Goal: Information Seeking & Learning: Learn about a topic

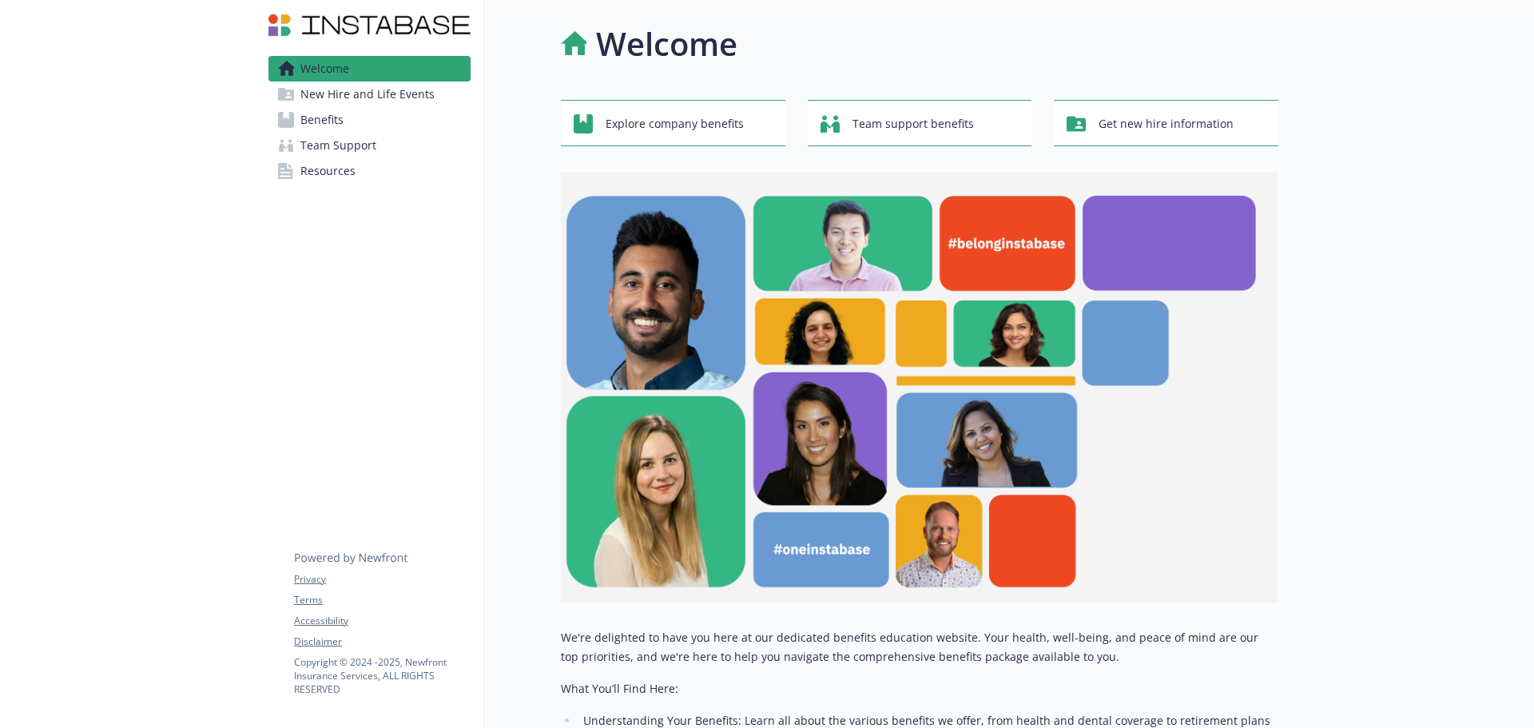
click at [335, 123] on span "Benefits" at bounding box center [321, 120] width 43 height 26
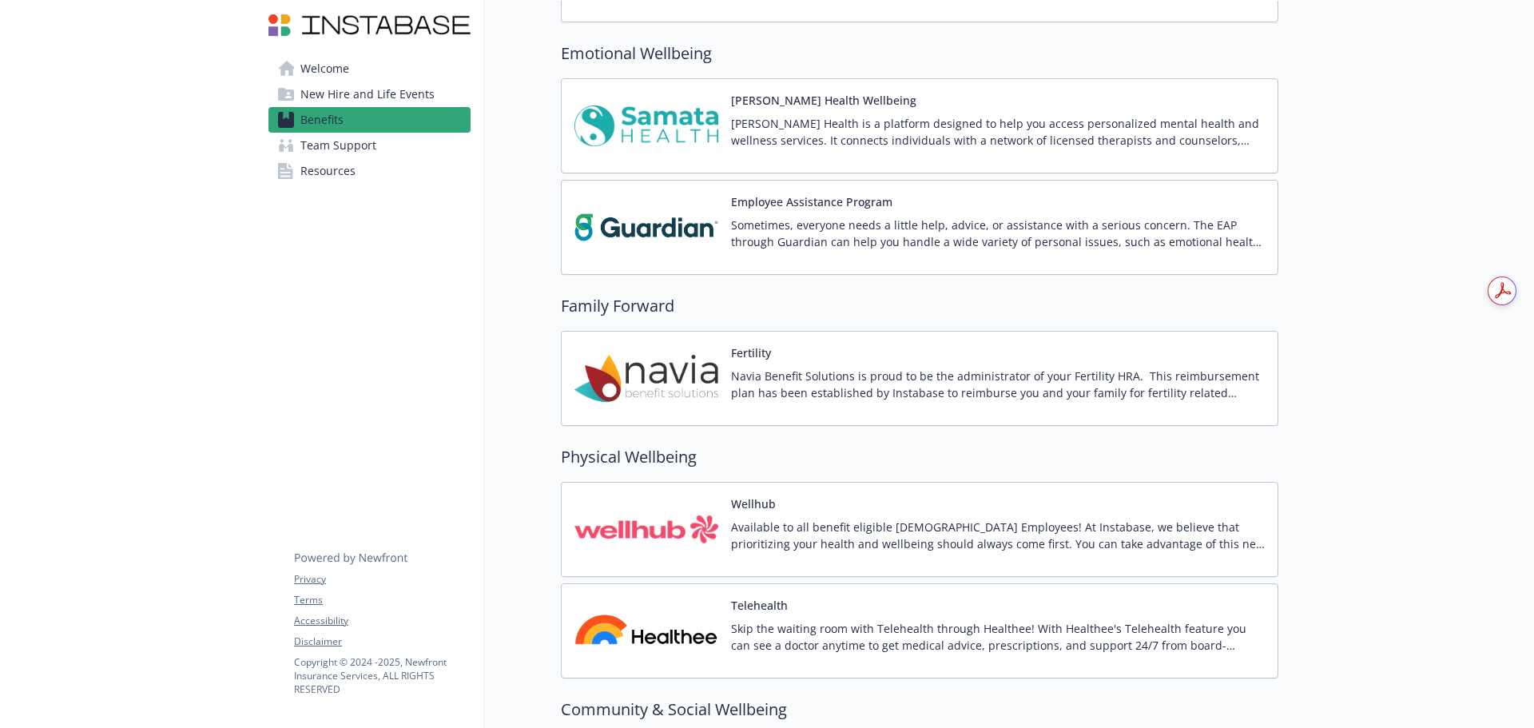
scroll to position [3049, 0]
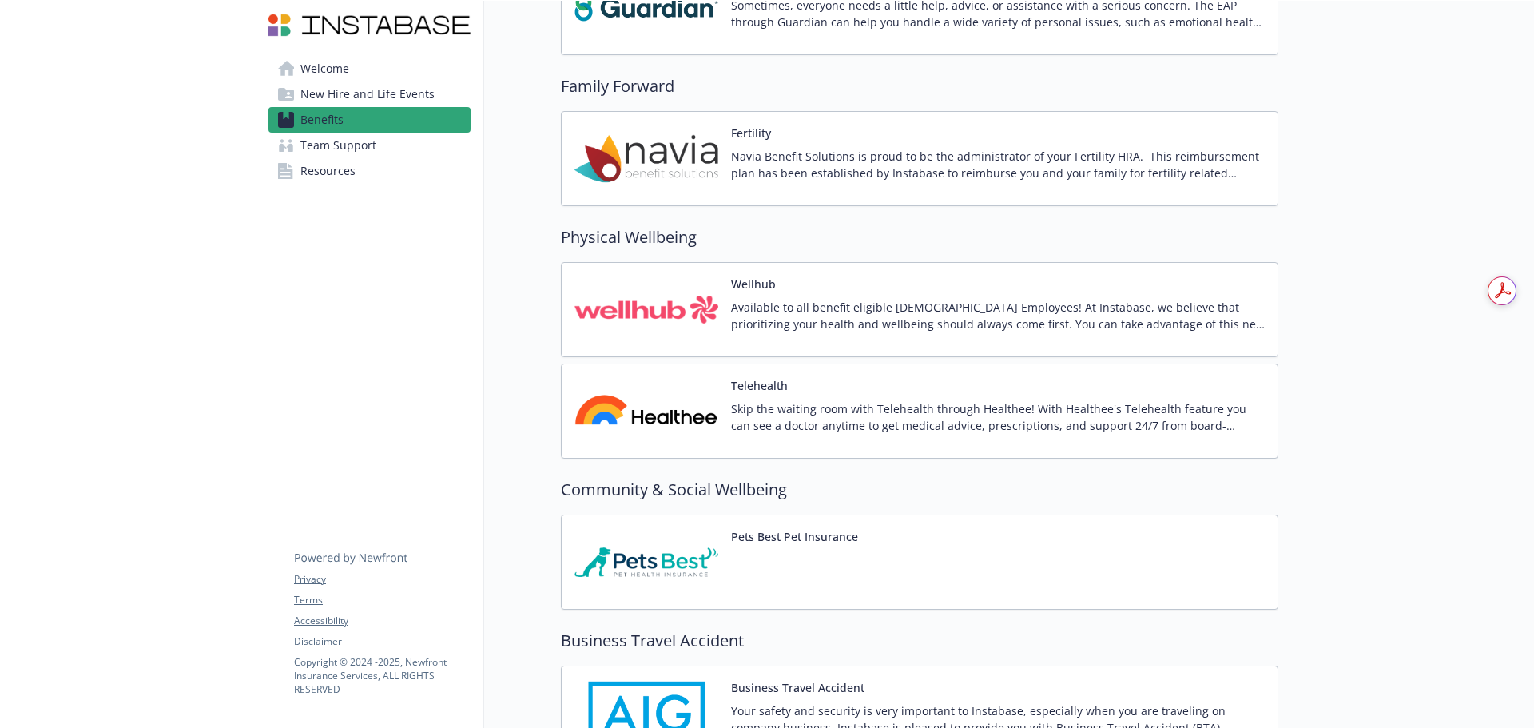
click at [638, 141] on img at bounding box center [646, 159] width 144 height 68
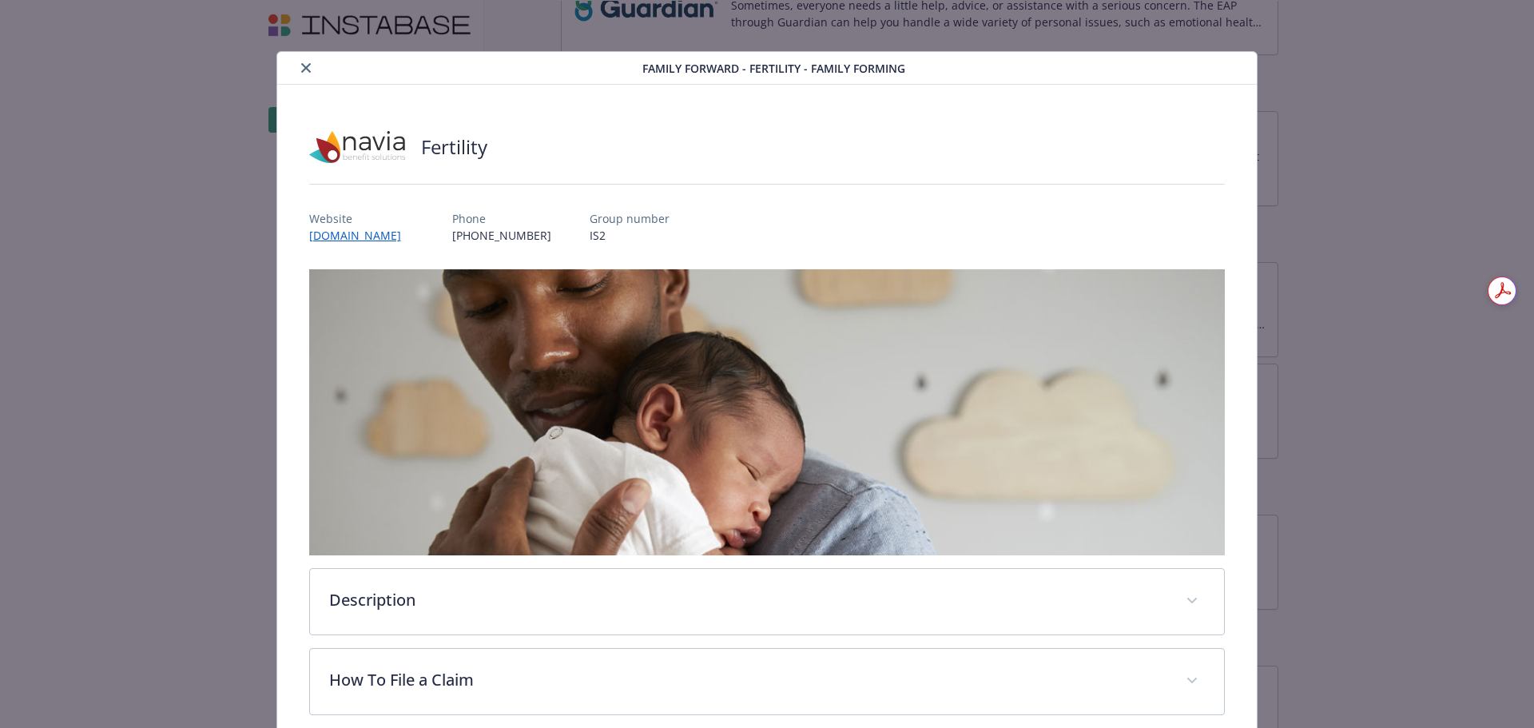
scroll to position [315, 0]
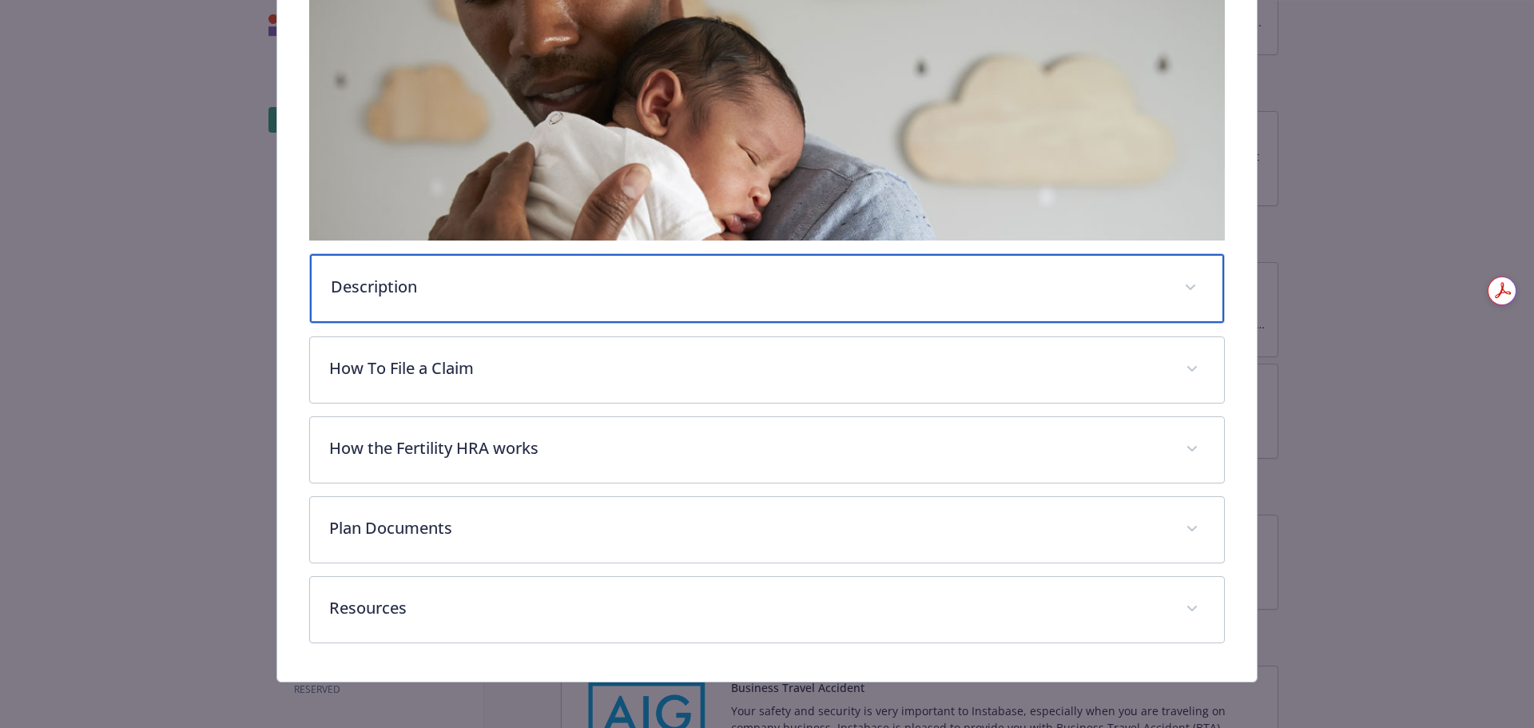
click at [701, 257] on div "Description" at bounding box center [767, 288] width 915 height 69
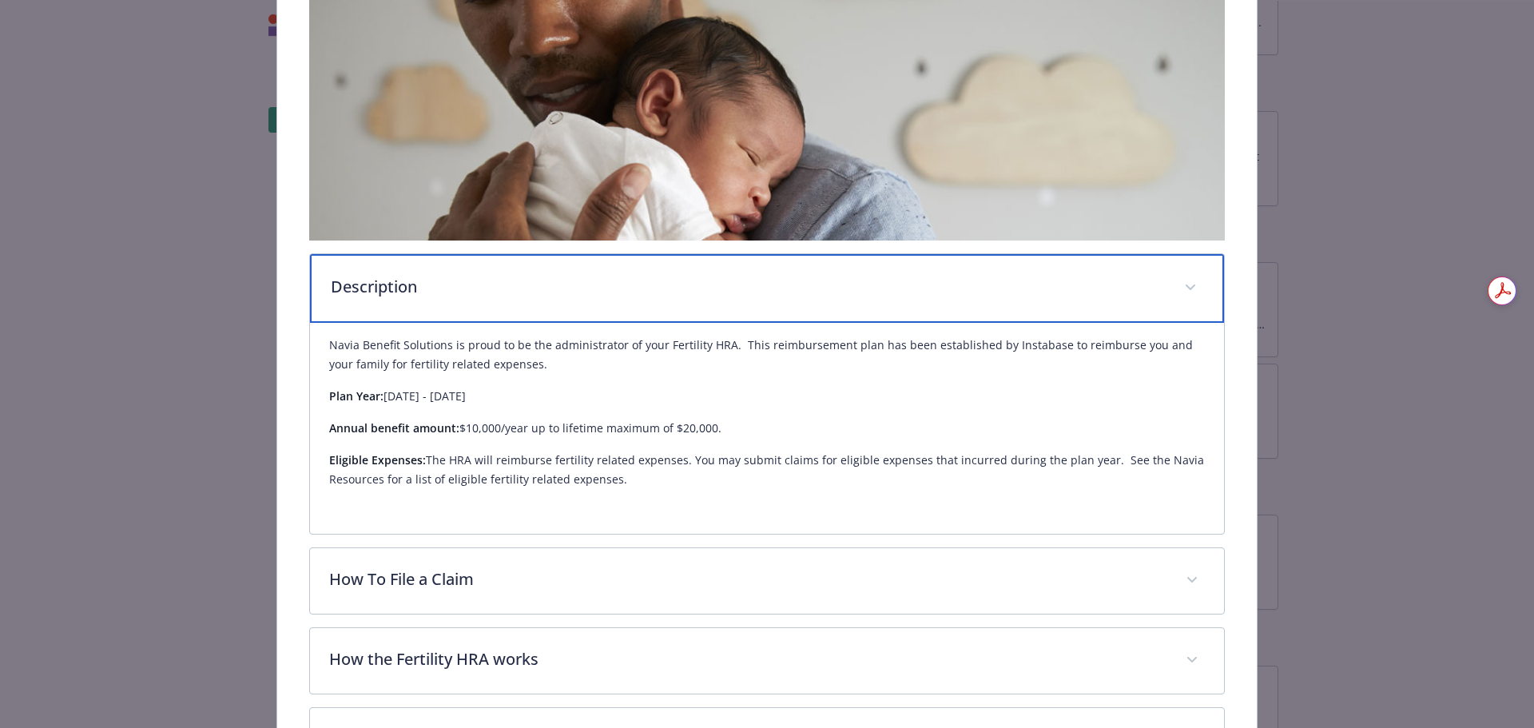
scroll to position [529, 0]
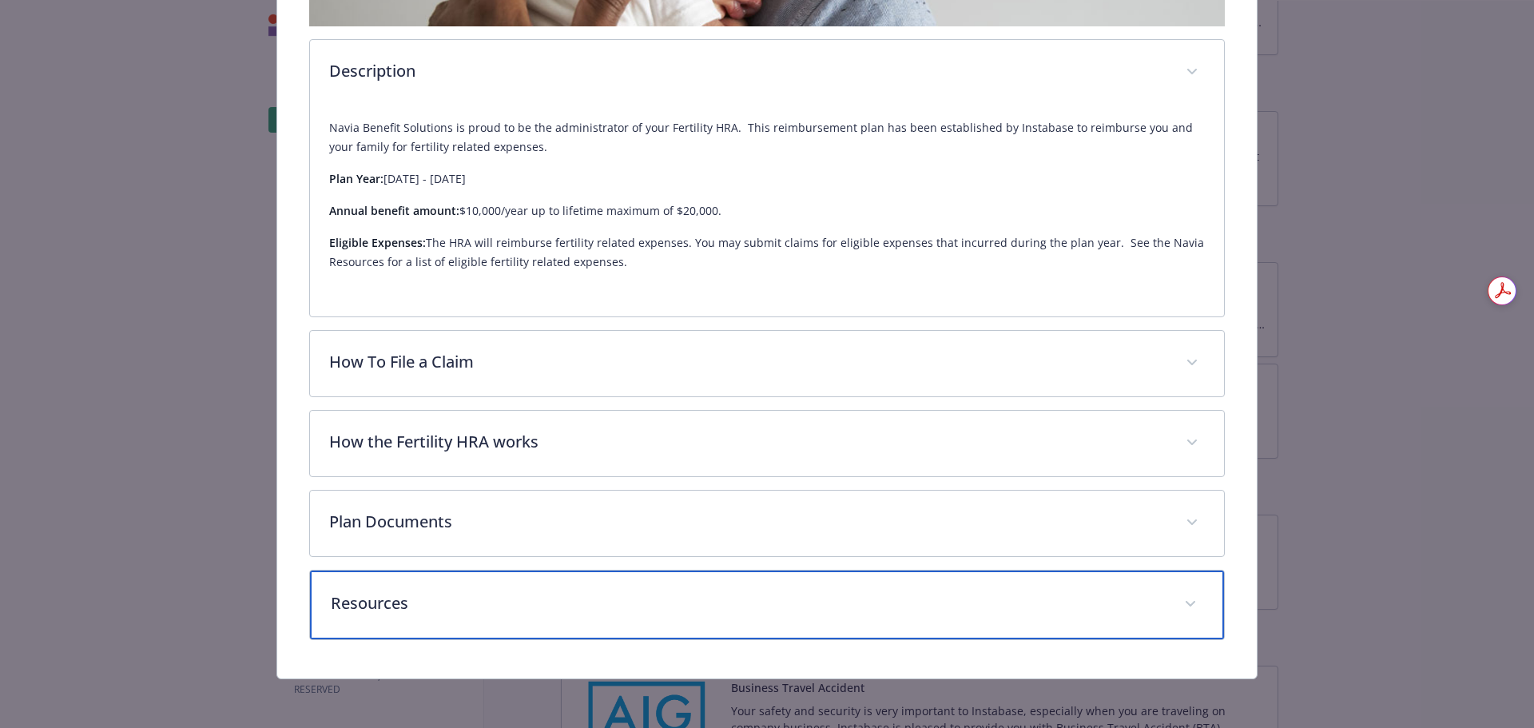
click at [614, 610] on p "Resources" at bounding box center [748, 603] width 835 height 24
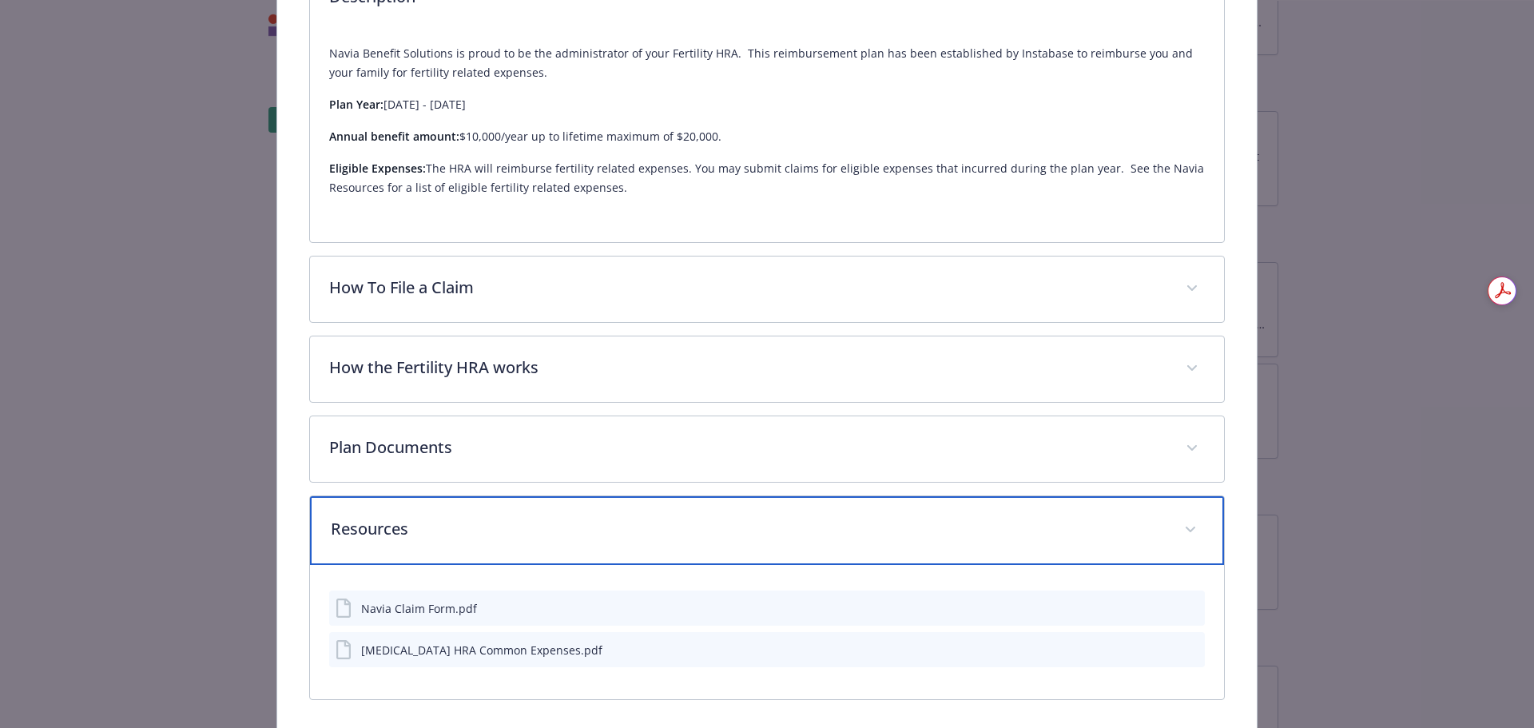
scroll to position [663, 0]
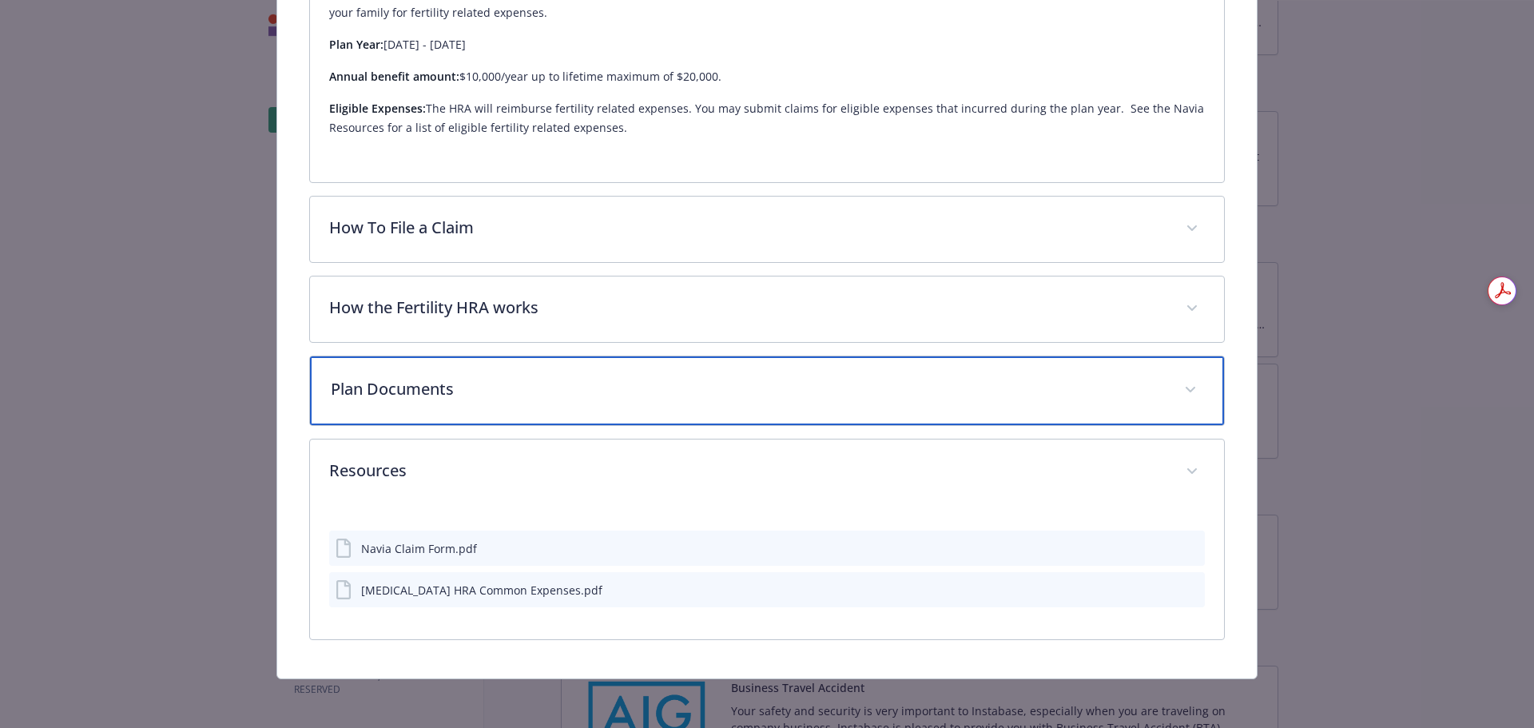
click at [642, 383] on p "Plan Documents" at bounding box center [748, 389] width 835 height 24
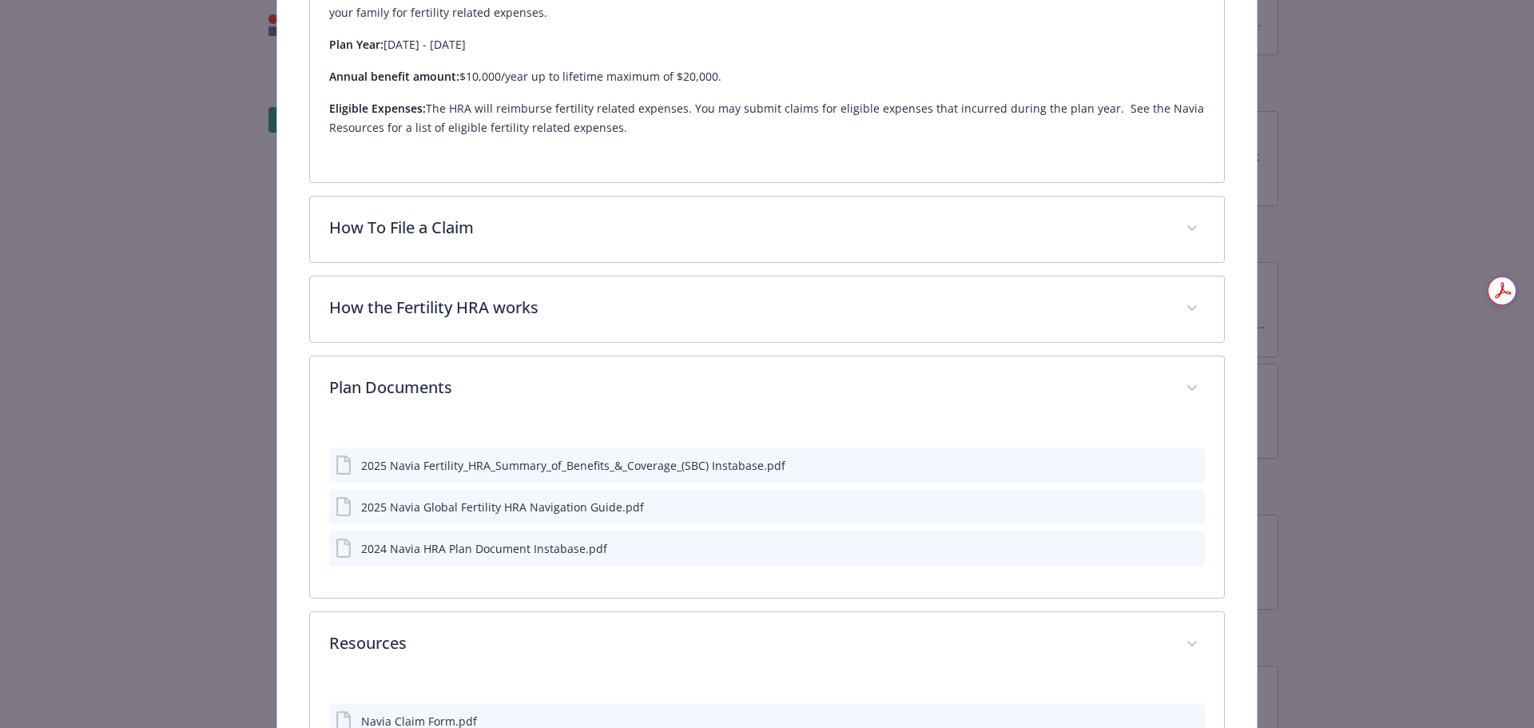
click at [1186, 463] on icon "preview file" at bounding box center [1189, 464] width 14 height 11
click at [1185, 546] on icon "preview file" at bounding box center [1189, 547] width 14 height 11
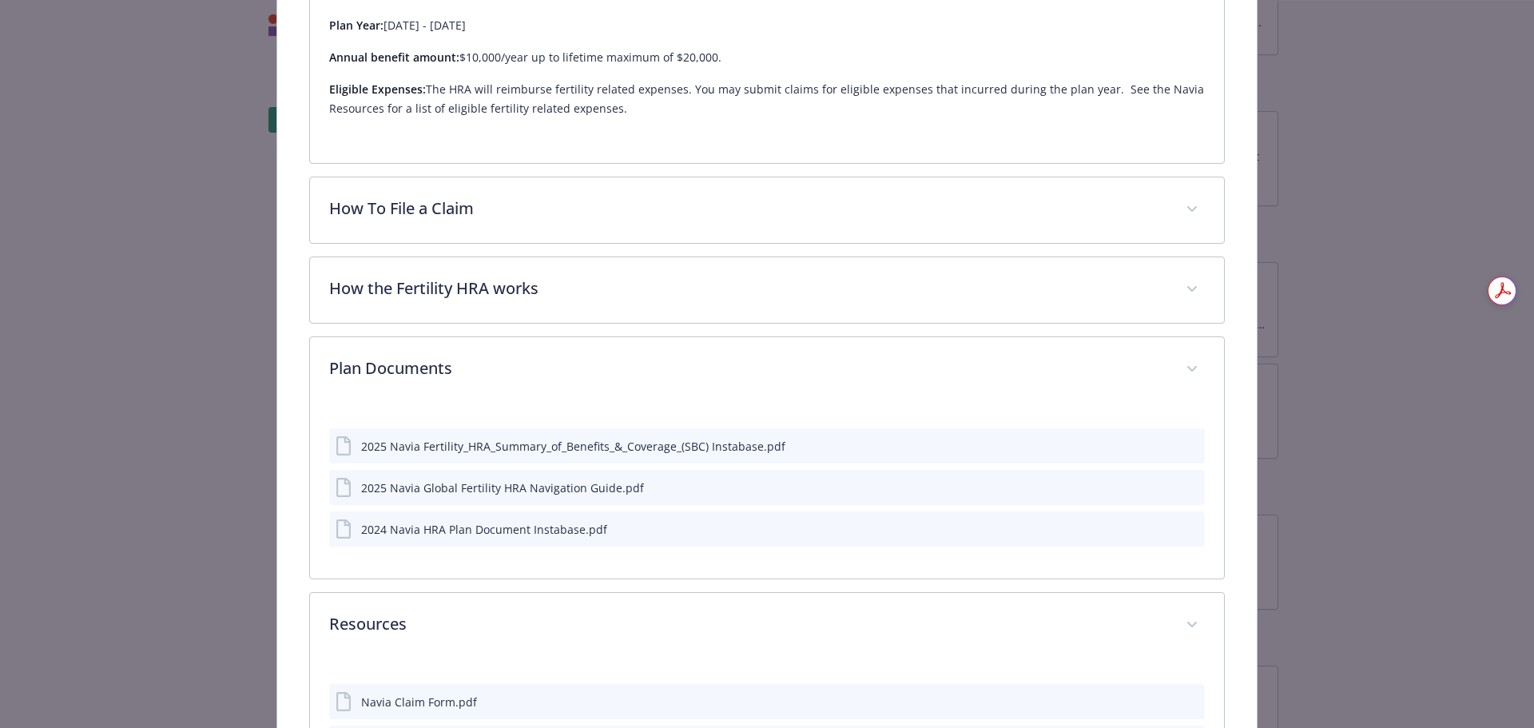
scroll to position [676, 0]
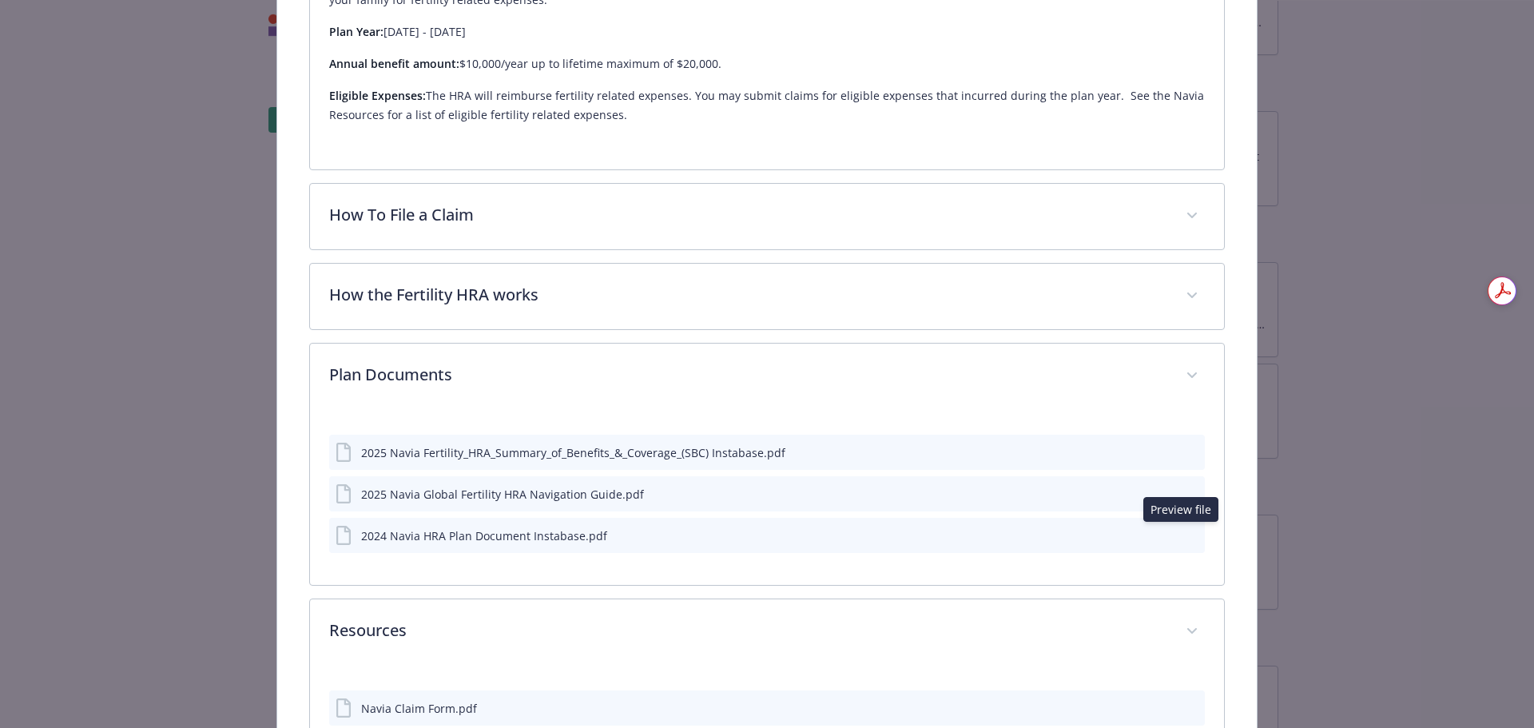
click at [1182, 529] on icon "preview file" at bounding box center [1189, 534] width 14 height 11
